Goal: Feedback & Contribution: Leave review/rating

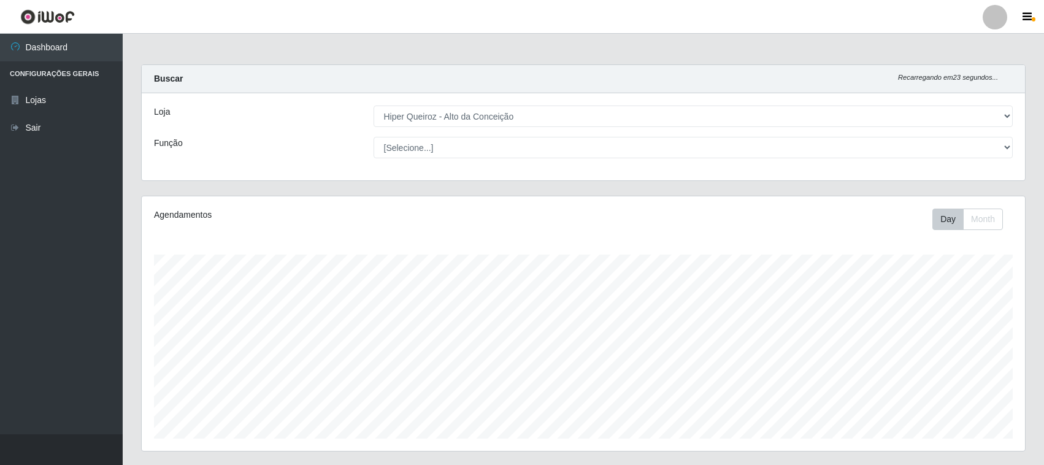
select select "515"
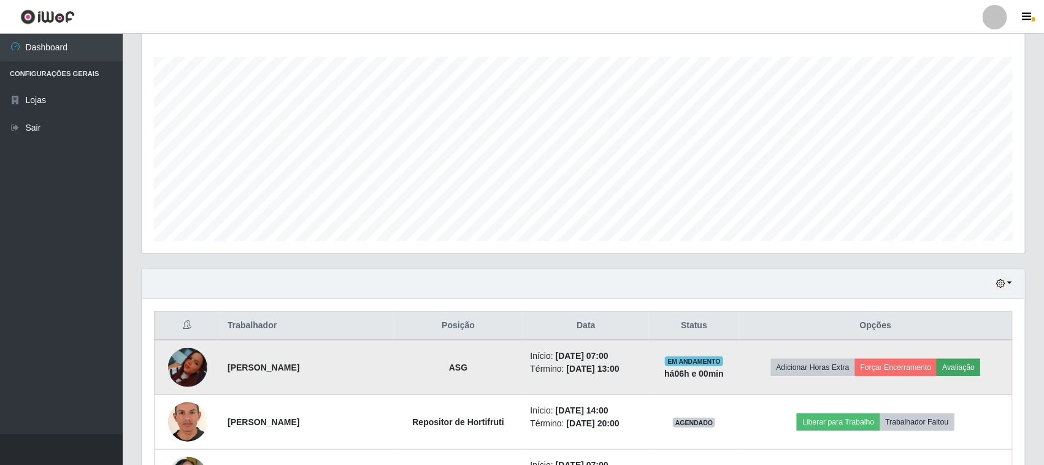
scroll to position [255, 883]
click at [968, 364] on button "Avaliação" at bounding box center [958, 367] width 44 height 17
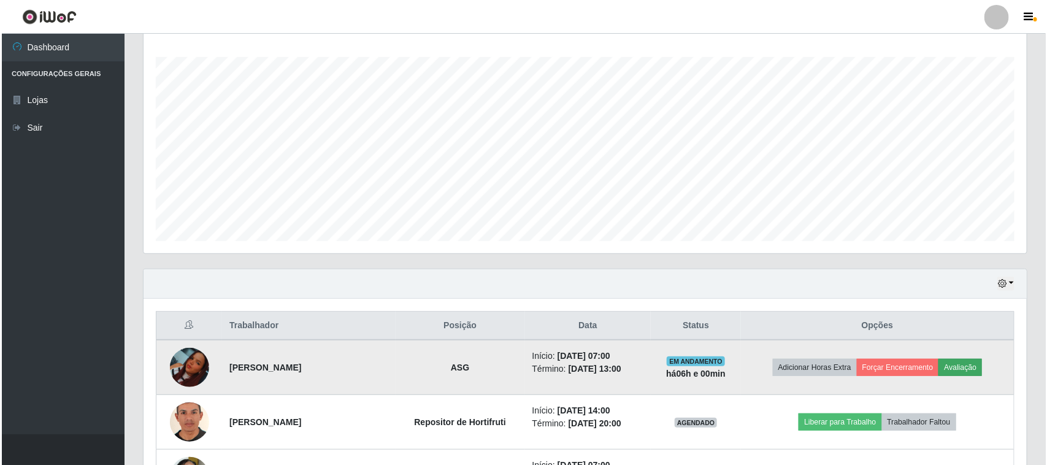
scroll to position [255, 874]
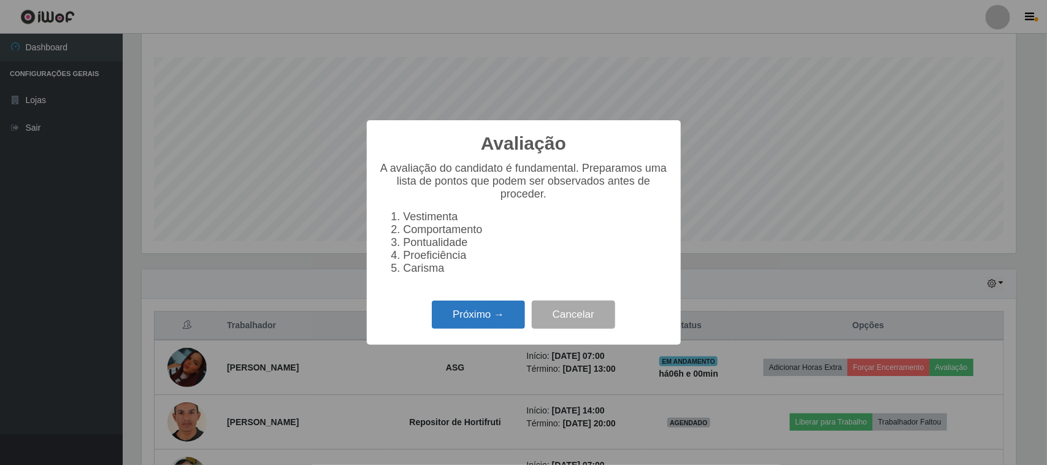
click at [478, 326] on button "Próximo →" at bounding box center [478, 314] width 93 height 29
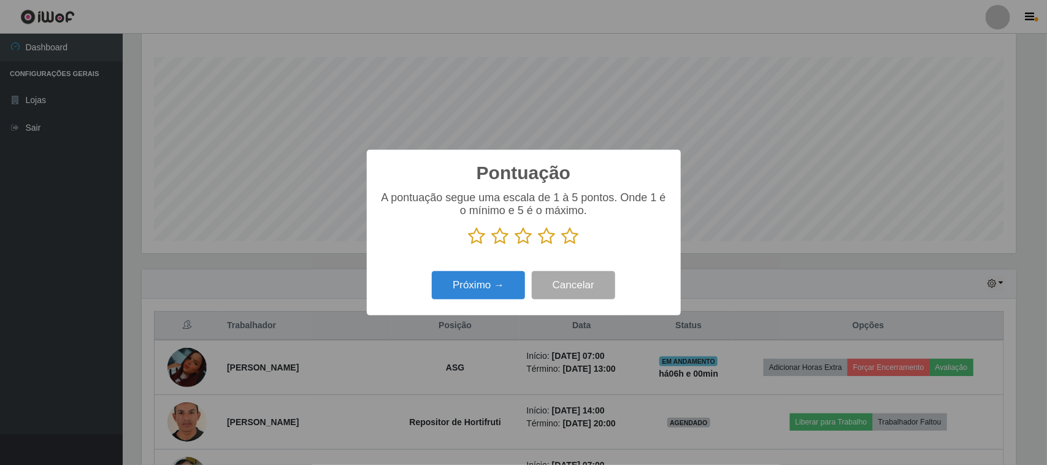
scroll to position [612955, 612335]
click at [573, 241] on icon at bounding box center [570, 236] width 17 height 18
click at [562, 245] on input "radio" at bounding box center [562, 245] width 0 height 0
click at [519, 283] on button "Próximo →" at bounding box center [478, 285] width 93 height 29
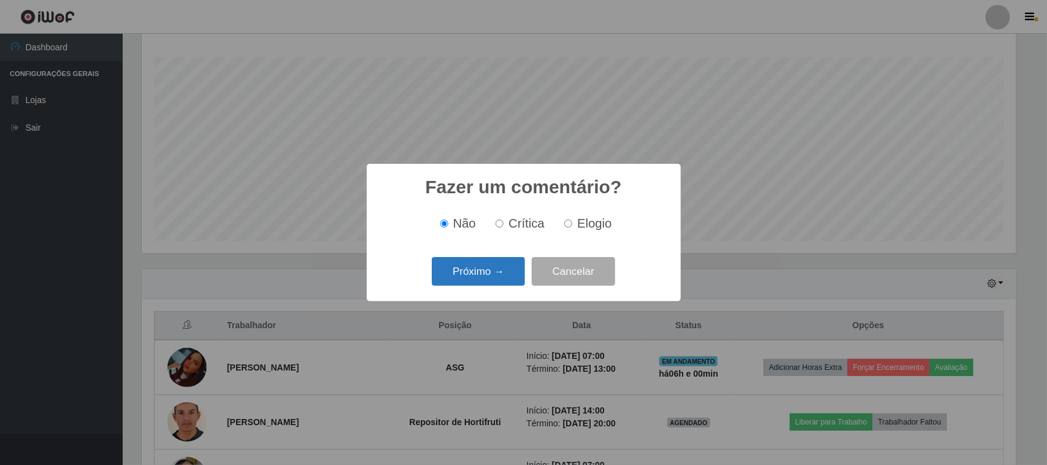
click at [480, 261] on button "Próximo →" at bounding box center [478, 271] width 93 height 29
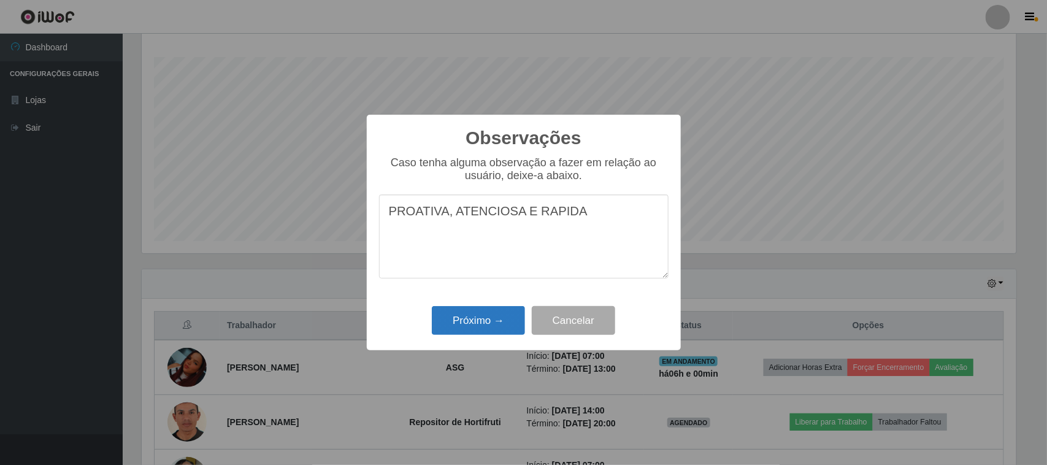
type textarea "PROATIVA, ATENCIOSA E RAPIDA"
click at [480, 322] on button "Próximo →" at bounding box center [478, 320] width 93 height 29
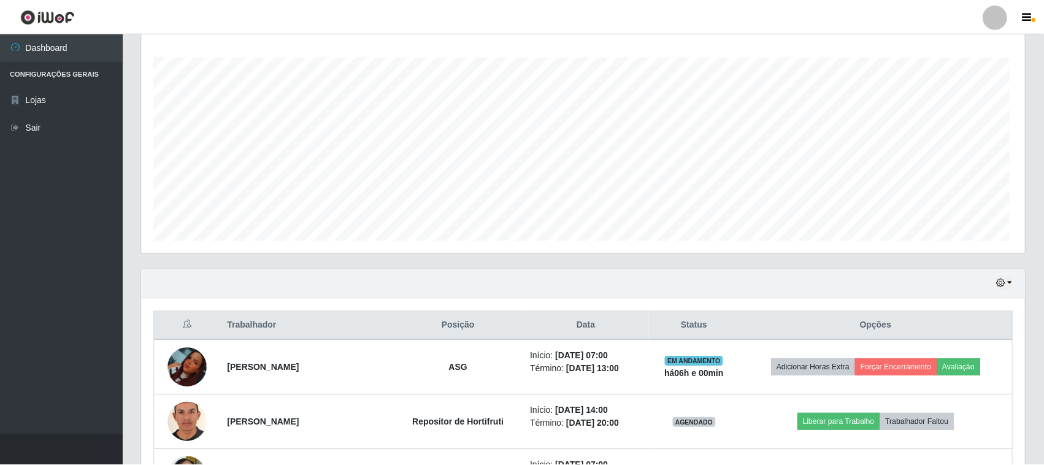
scroll to position [255, 883]
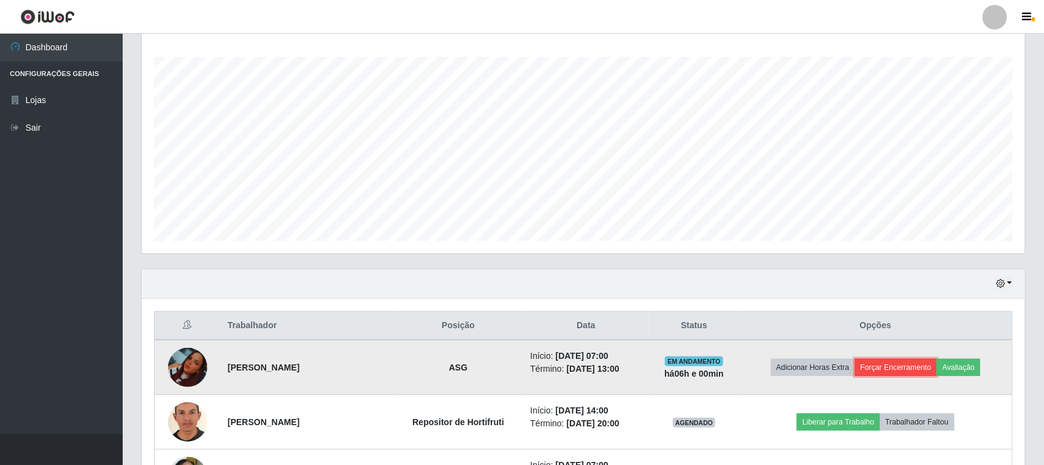
click at [904, 369] on button "Forçar Encerramento" at bounding box center [896, 367] width 82 height 17
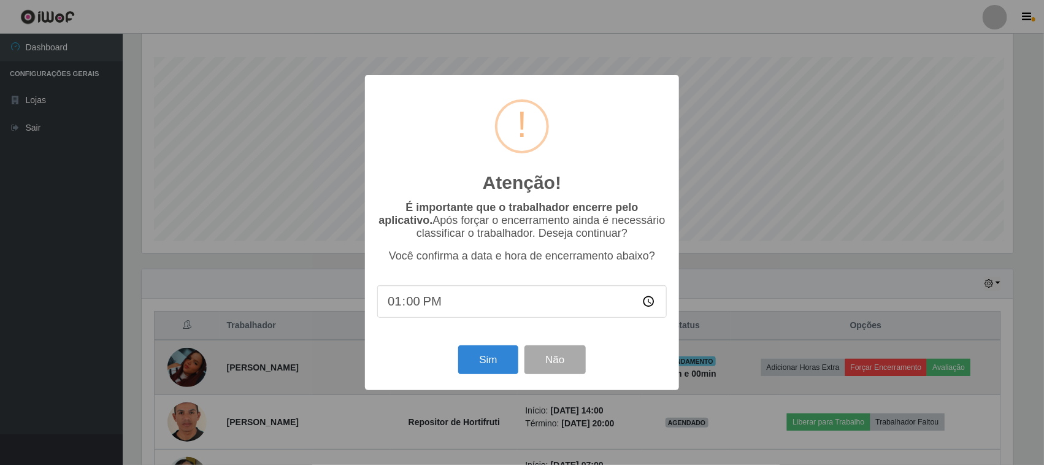
scroll to position [255, 874]
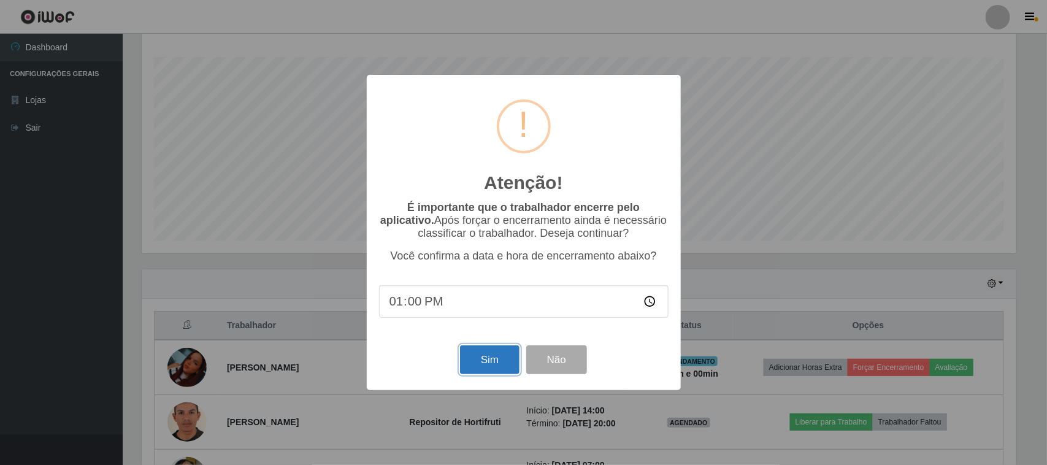
click at [514, 357] on button "Sim" at bounding box center [489, 359] width 59 height 29
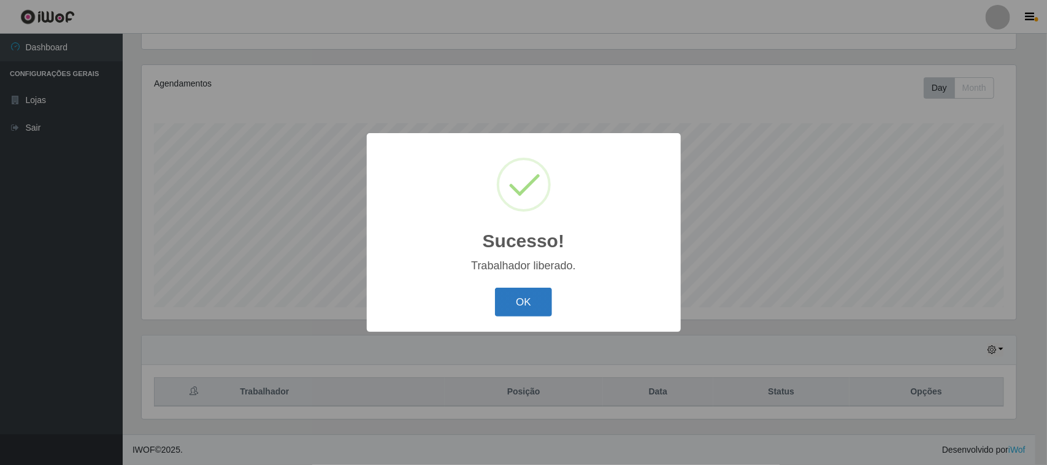
click at [543, 289] on button "OK" at bounding box center [523, 302] width 57 height 29
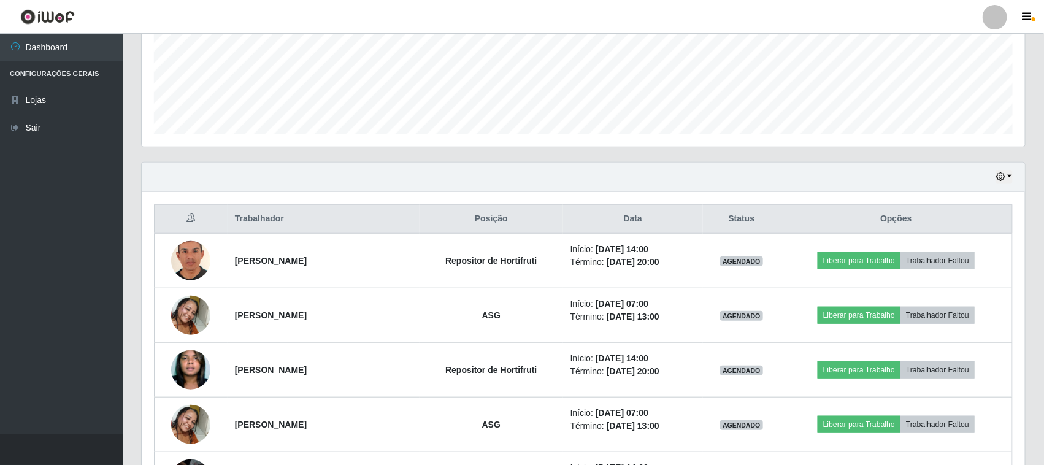
scroll to position [383, 0]
